Goal: Information Seeking & Learning: Learn about a topic

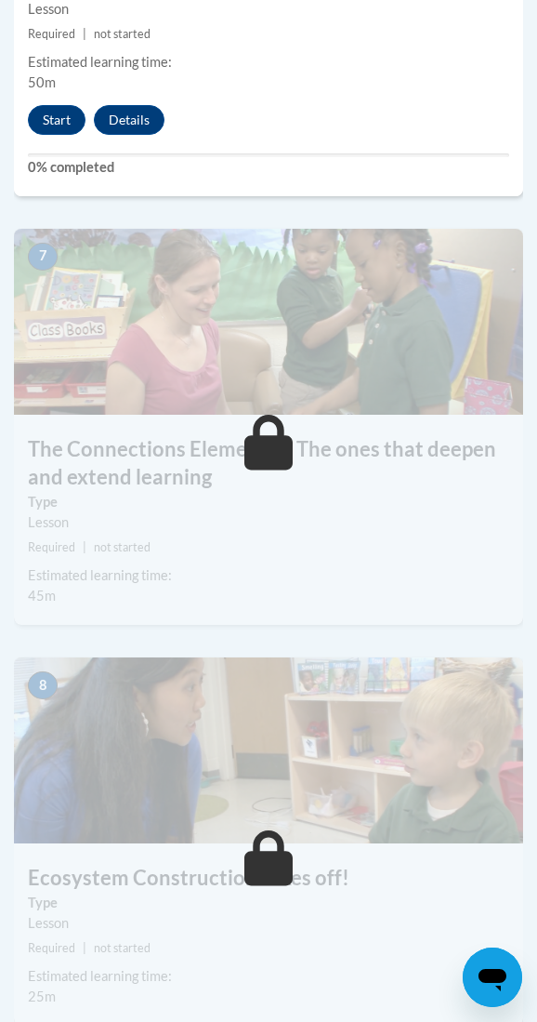
scroll to position [3520, 2]
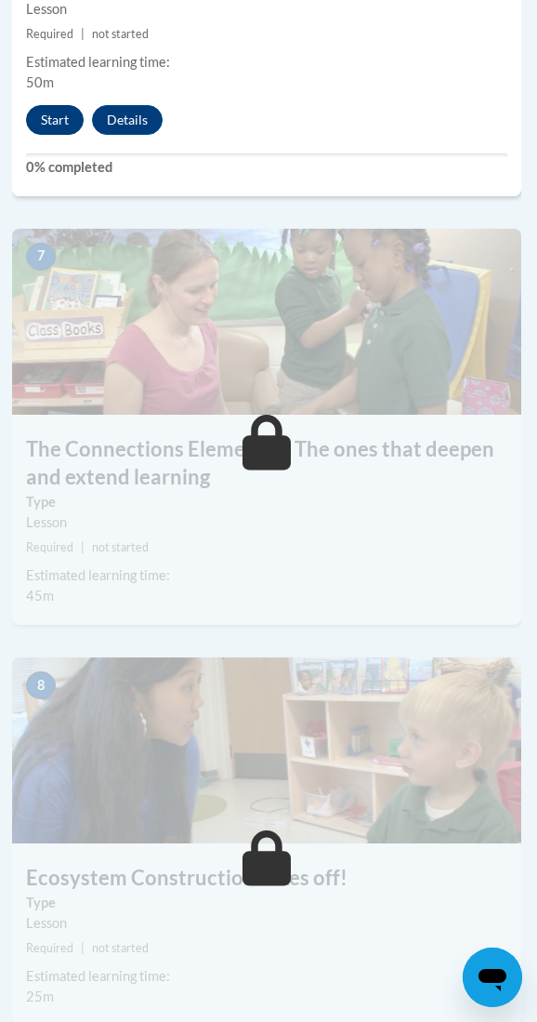
click at [56, 105] on button "Start" at bounding box center [55, 120] width 58 height 30
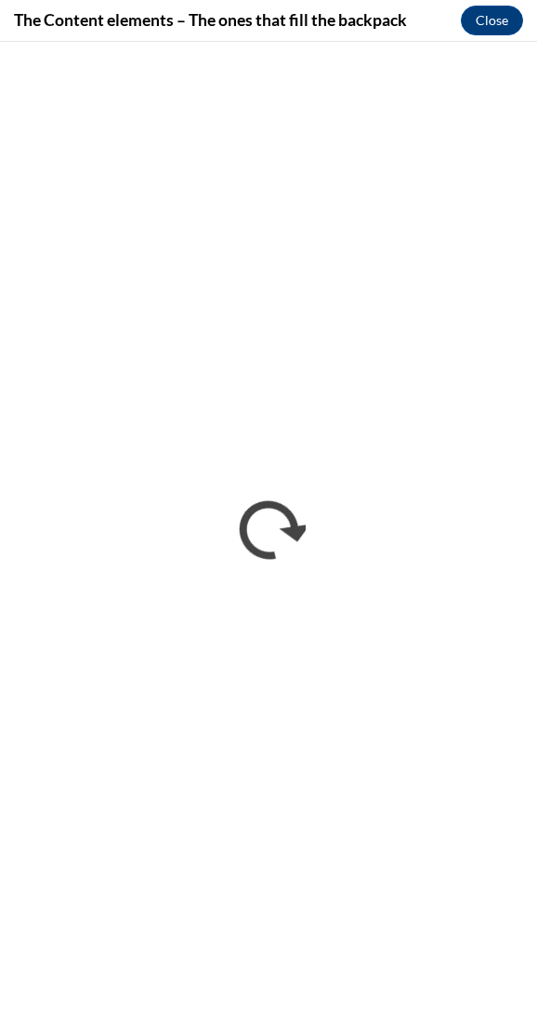
scroll to position [0, 0]
